Goal: Information Seeking & Learning: Check status

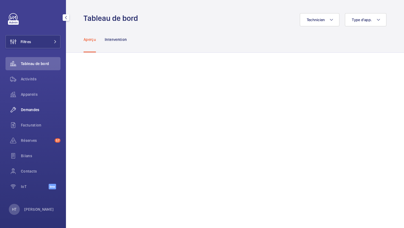
click at [36, 115] on div "Demandes" at bounding box center [32, 109] width 55 height 13
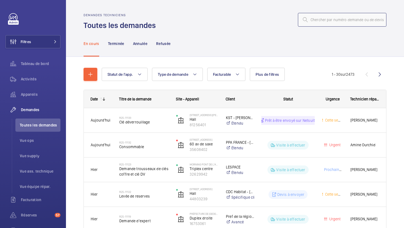
click at [332, 23] on input "text" at bounding box center [342, 20] width 88 height 14
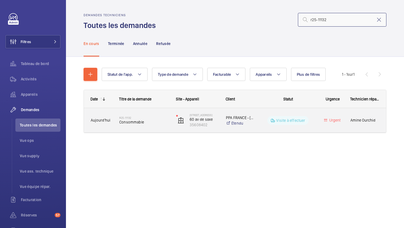
type input "r25-11132"
click at [147, 130] on div "R25-11132 Consommable" at bounding box center [141, 120] width 56 height 25
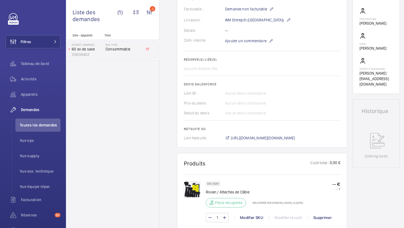
scroll to position [158, 0]
click at [256, 138] on span "https://6461500.app.netsuite.com/app/accounting/transactions/salesord.nl?id=292…" at bounding box center [263, 138] width 64 height 5
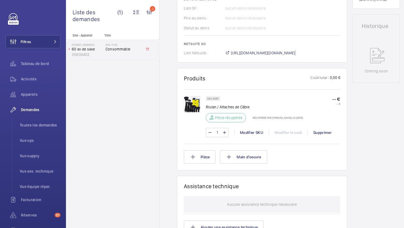
scroll to position [245, 0]
click at [36, 125] on span "Toutes les demandes" at bounding box center [40, 124] width 41 height 5
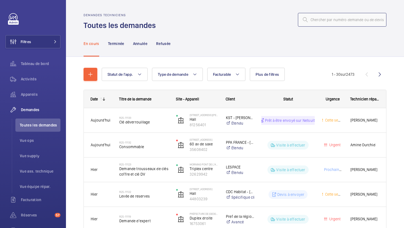
click at [336, 21] on input "text" at bounding box center [342, 20] width 88 height 14
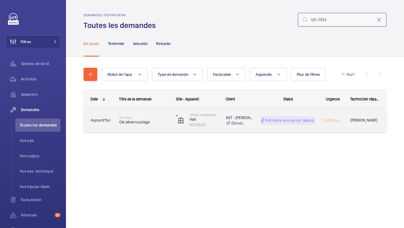
type input "r25-11133"
click at [159, 124] on span "Clé déverrouillage" at bounding box center [144, 121] width 50 height 5
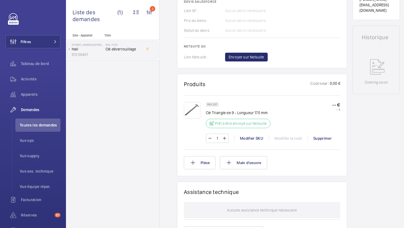
scroll to position [243, 0]
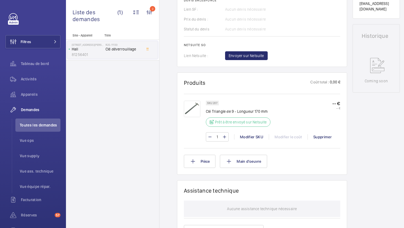
click at [215, 112] on p "Clé Triangle de 9 - Longueur 170 mm" at bounding box center [240, 111] width 68 height 5
copy div "Clé Triangle de 9 - Longueur 170 mm"
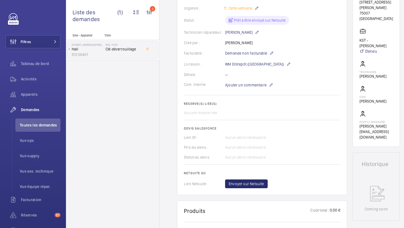
scroll to position [116, 0]
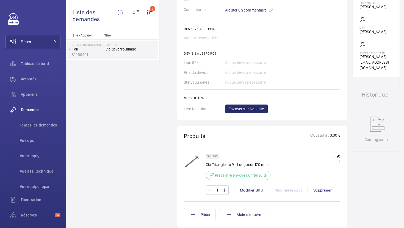
scroll to position [189, 0]
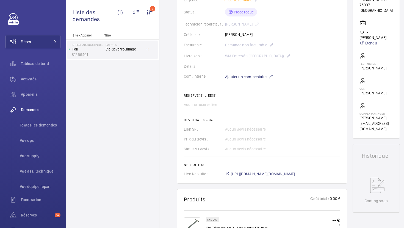
scroll to position [156, 0]
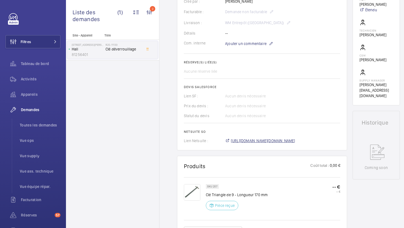
click at [260, 143] on span "[URL][DOMAIN_NAME][DOMAIN_NAME]" at bounding box center [263, 140] width 64 height 5
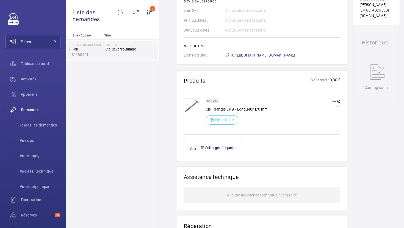
scroll to position [236, 0]
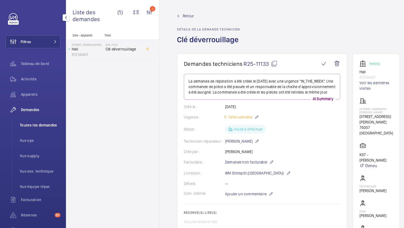
click at [27, 124] on span "Toutes les demandes" at bounding box center [40, 124] width 41 height 5
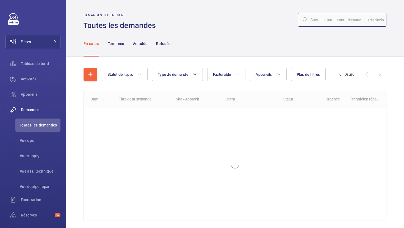
click at [319, 21] on input "text" at bounding box center [342, 20] width 88 height 14
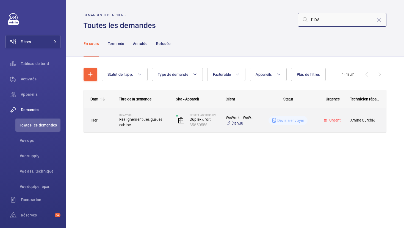
type input "11108"
click at [155, 127] on span "Realignement des guides cabine" at bounding box center [144, 122] width 50 height 11
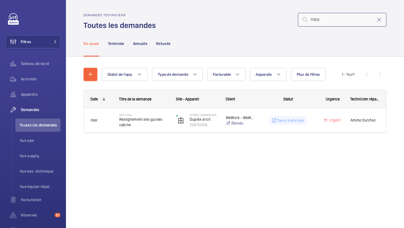
click at [310, 20] on input "11108" at bounding box center [342, 20] width 88 height 14
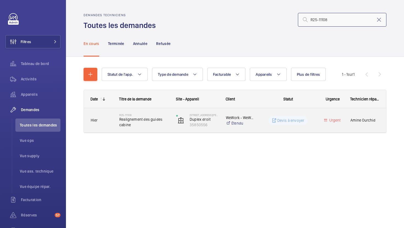
type input "R25-11108"
click at [153, 131] on div "R25-11108 Realignement des guides cabine" at bounding box center [141, 120] width 56 height 25
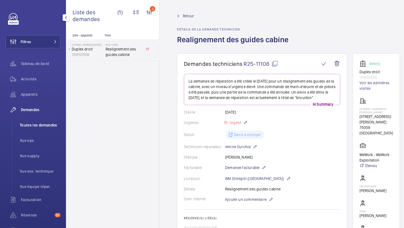
click at [28, 125] on span "Toutes les demandes" at bounding box center [40, 124] width 41 height 5
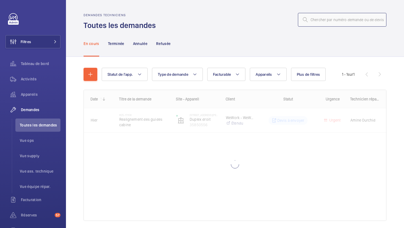
click at [316, 21] on input "text" at bounding box center [342, 20] width 88 height 14
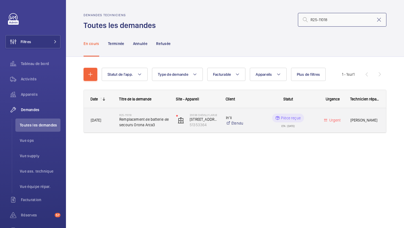
type input "R25-11018"
click at [170, 126] on div "20038 Chevilly Larue 12 voie des meuniers 51353364" at bounding box center [193, 120] width 49 height 23
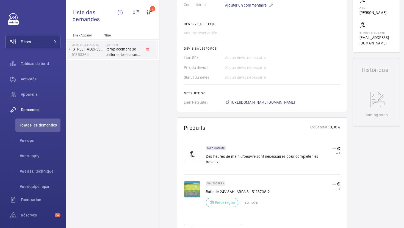
scroll to position [225, 0]
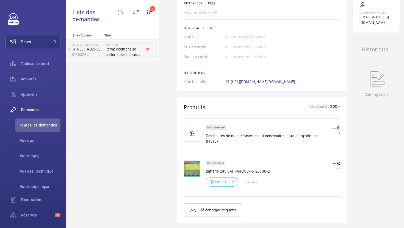
click at [255, 84] on span "https://6461500.app.netsuite.com/app/accounting/transactions/salesord.nl?id=291…" at bounding box center [263, 81] width 64 height 5
